Goal: Find contact information: Find contact information

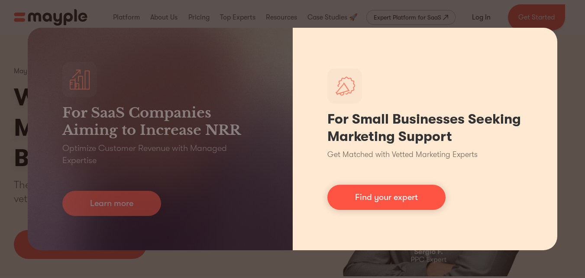
click at [541, 109] on div "For Small Businesses Seeking Marketing Support Get Matched with Vetted Marketin…" at bounding box center [425, 139] width 265 height 222
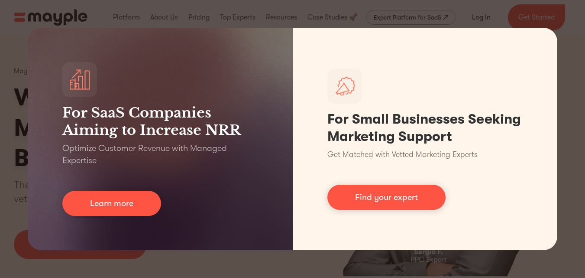
click at [579, 88] on div "For SaaS Companies Aiming to Increase NRR Optimize Customer Revenue with Manage…" at bounding box center [292, 139] width 585 height 278
click at [574, 84] on div "For SaaS Companies Aiming to Increase NRR Optimize Customer Revenue with Manage…" at bounding box center [292, 139] width 585 height 278
click at [567, 70] on div "For SaaS Companies Aiming to Increase NRR Optimize Customer Revenue with Manage…" at bounding box center [292, 139] width 585 height 278
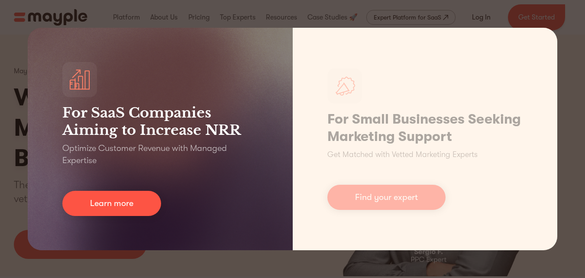
click at [130, 221] on div "For SaaS Companies Aiming to Increase NRR Optimize Customer Revenue with Manage…" at bounding box center [160, 139] width 265 height 222
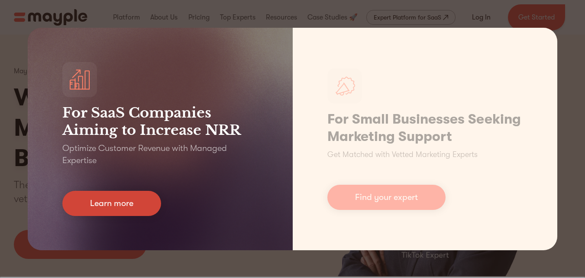
click at [132, 207] on link "Learn more" at bounding box center [111, 203] width 99 height 25
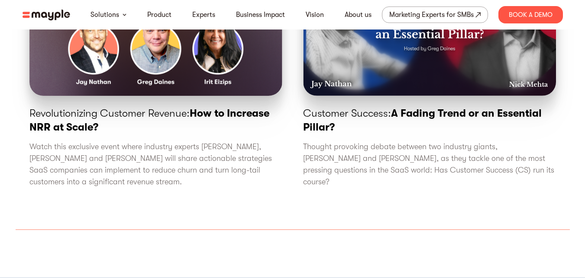
scroll to position [2812, 0]
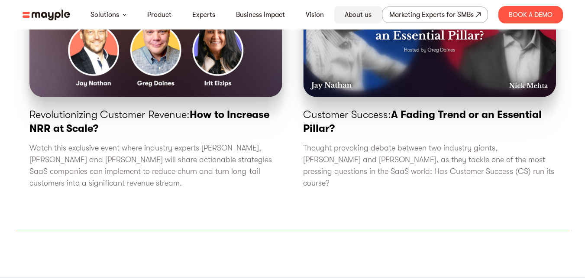
click at [369, 9] on div "About us" at bounding box center [359, 14] width 48 height 17
click at [355, 10] on link "About us" at bounding box center [358, 15] width 27 height 10
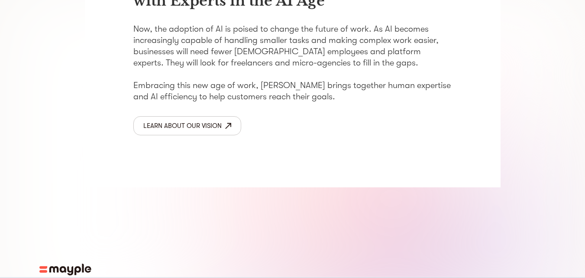
scroll to position [1498, 0]
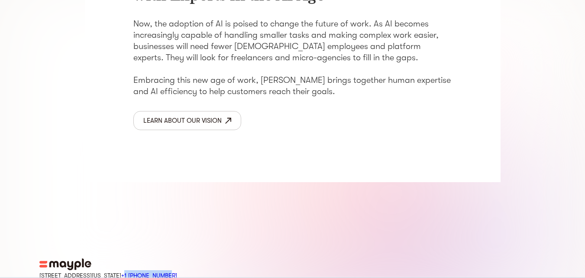
drag, startPoint x: 203, startPoint y: 222, endPoint x: 164, endPoint y: 211, distance: 40.1
click at [151, 270] on div "[STREET_ADDRESS][US_STATE] +1 929-335-[STREET_ADDRESS][PERSON_NAME]" at bounding box center [292, 279] width 507 height 19
copy link "1 [PHONE_NUMBER]"
